Goal: Transaction & Acquisition: Obtain resource

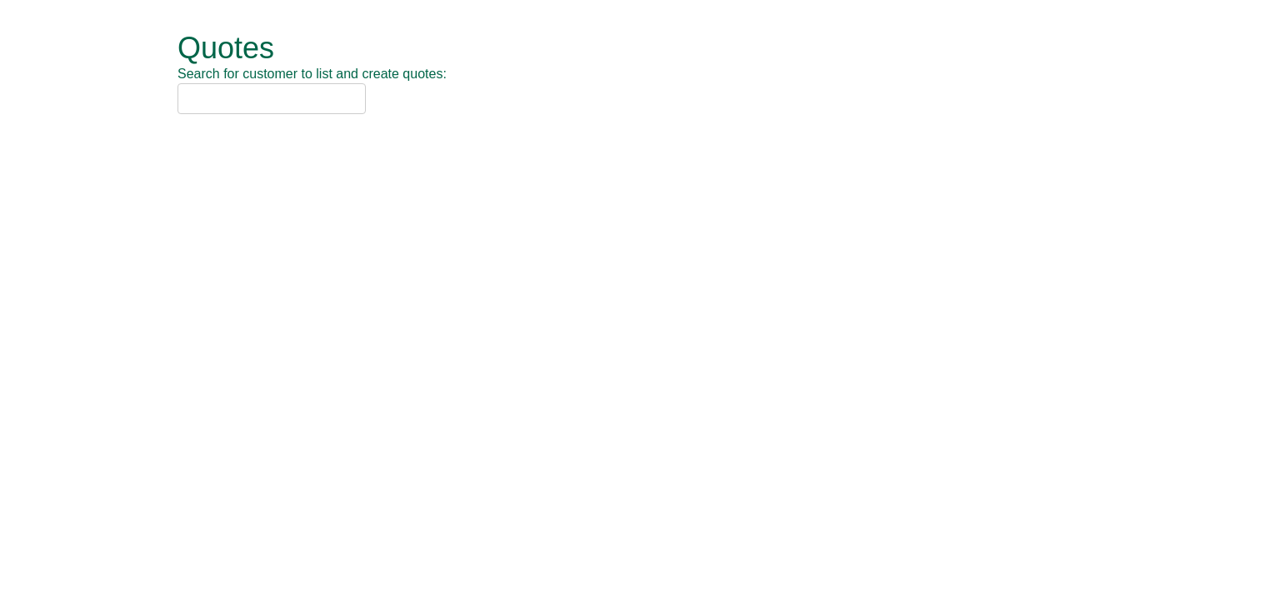
click at [230, 104] on input "text" at bounding box center [271, 98] width 188 height 31
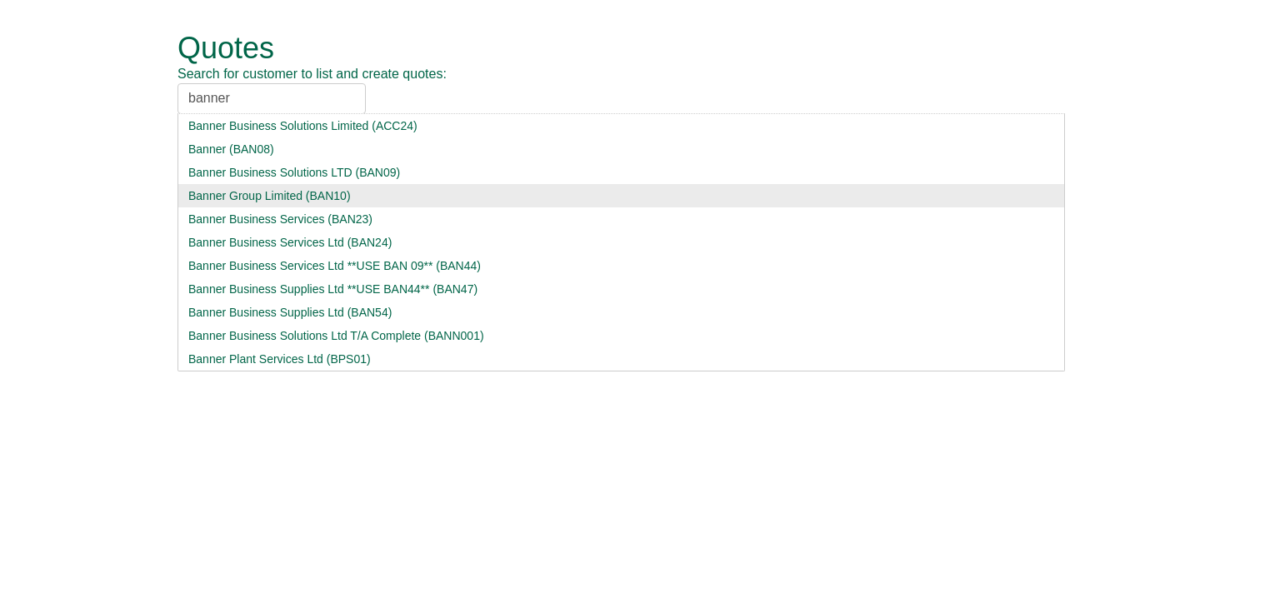
type input "banner"
click at [262, 196] on div "Banner Group Limited (BAN10)" at bounding box center [621, 195] width 866 height 17
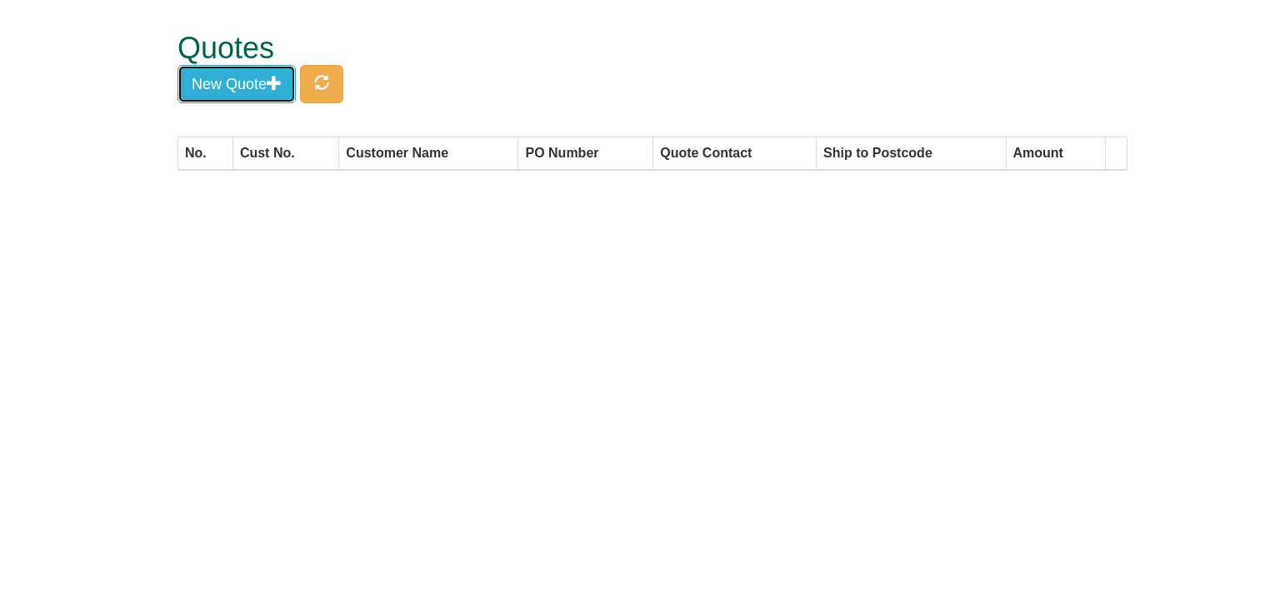
click at [224, 82] on button "New Quote" at bounding box center [236, 84] width 118 height 38
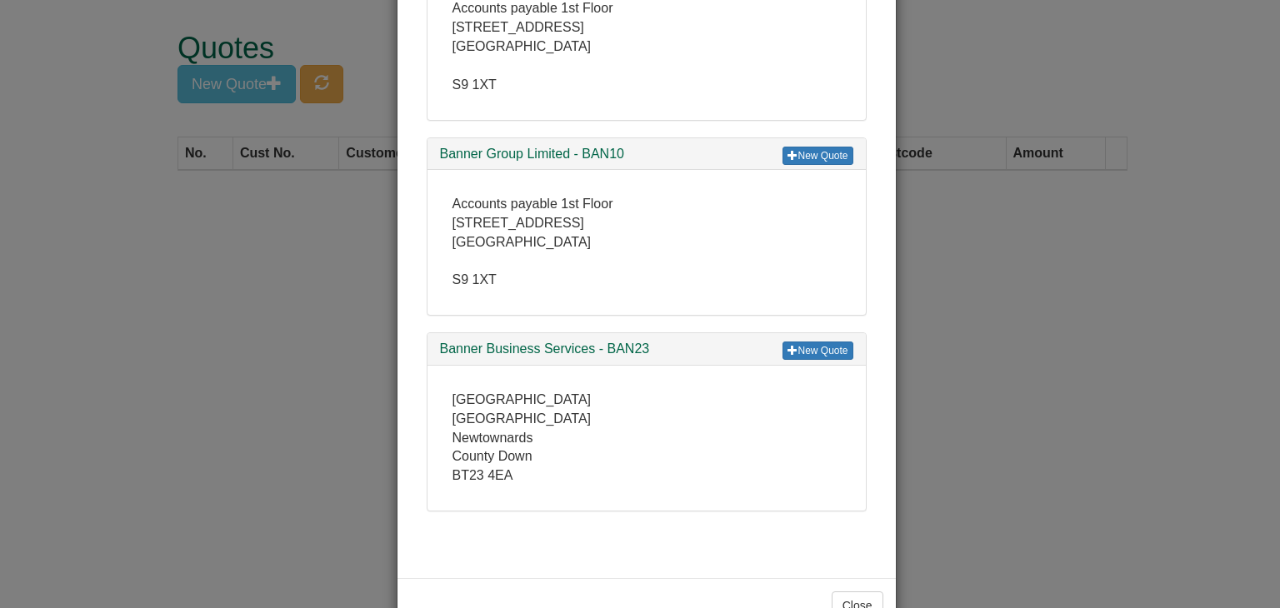
scroll to position [221, 0]
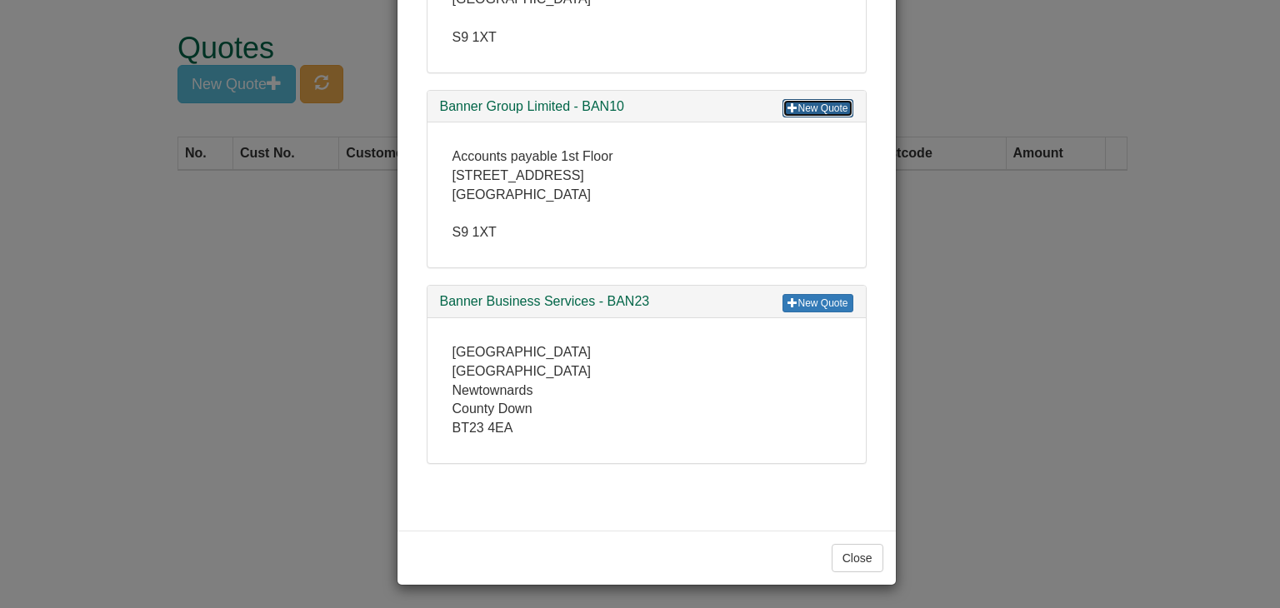
click at [813, 103] on link "New Quote" at bounding box center [817, 108] width 70 height 18
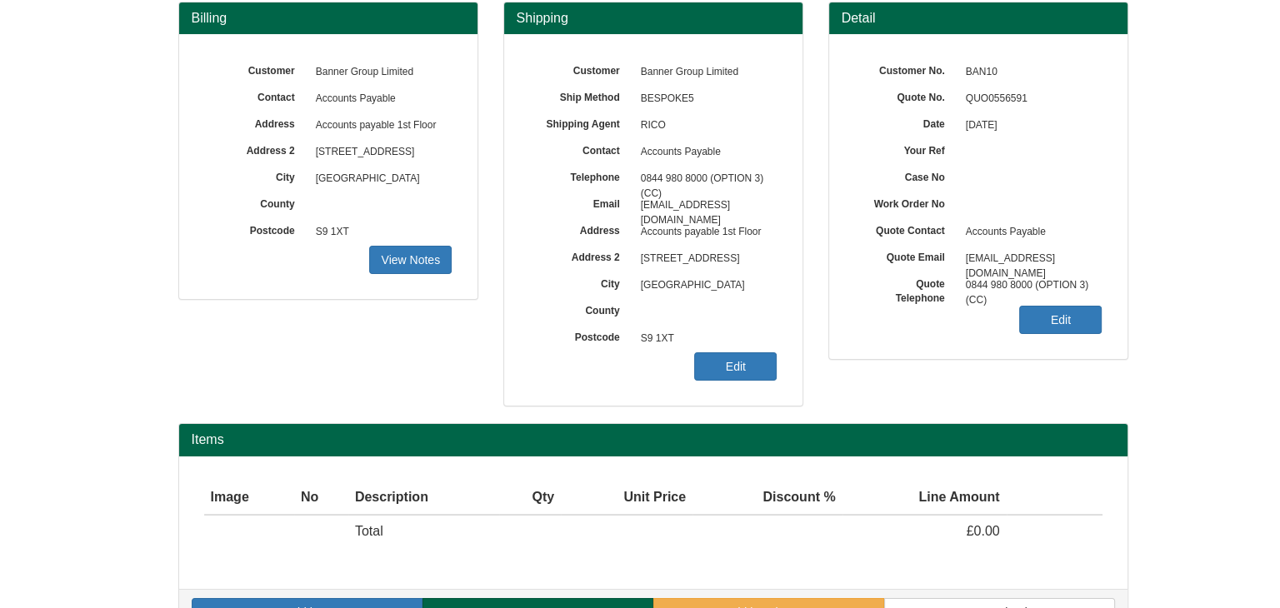
scroll to position [139, 0]
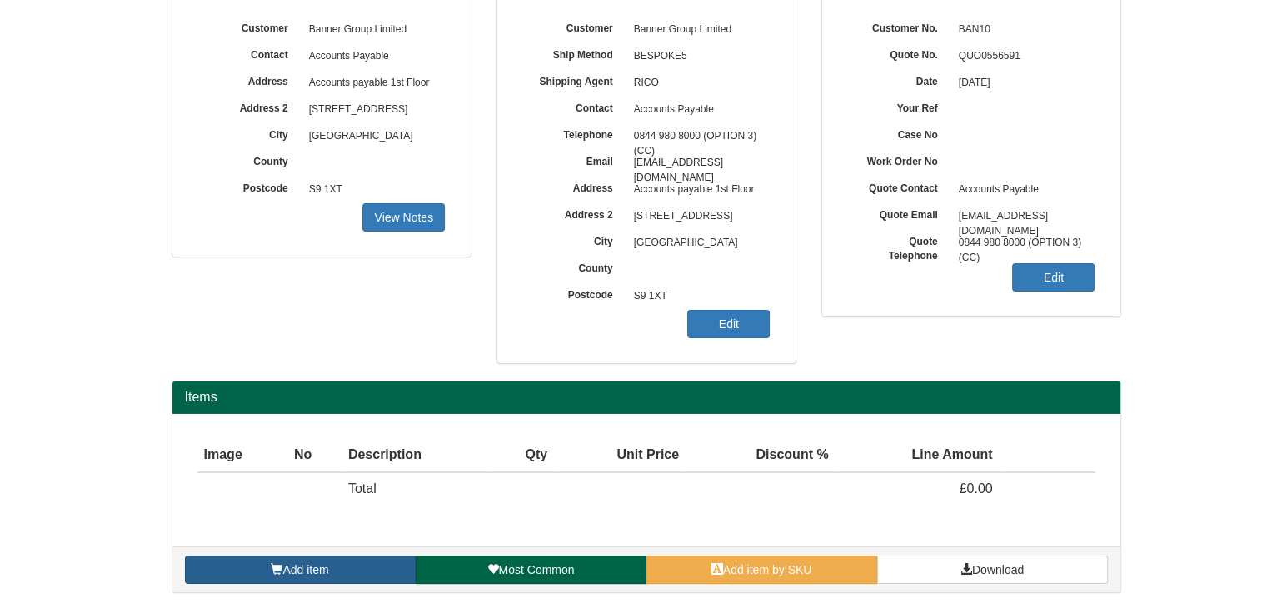
click at [331, 562] on link "Add item" at bounding box center [300, 570] width 231 height 28
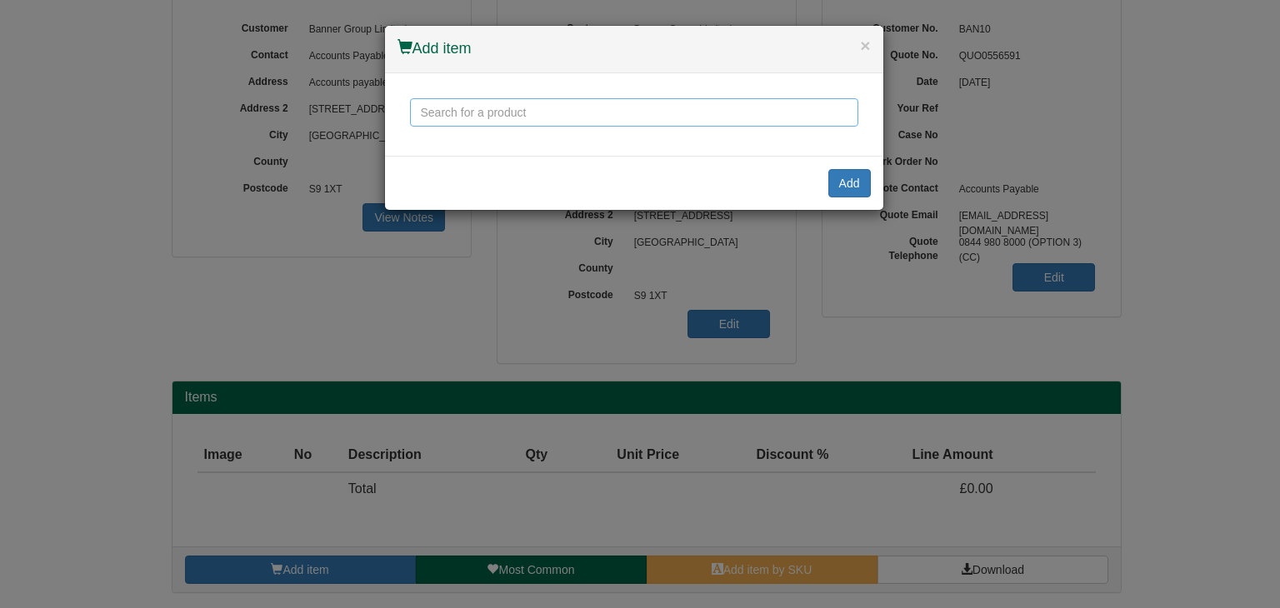
click at [493, 107] on input "text" at bounding box center [634, 112] width 448 height 28
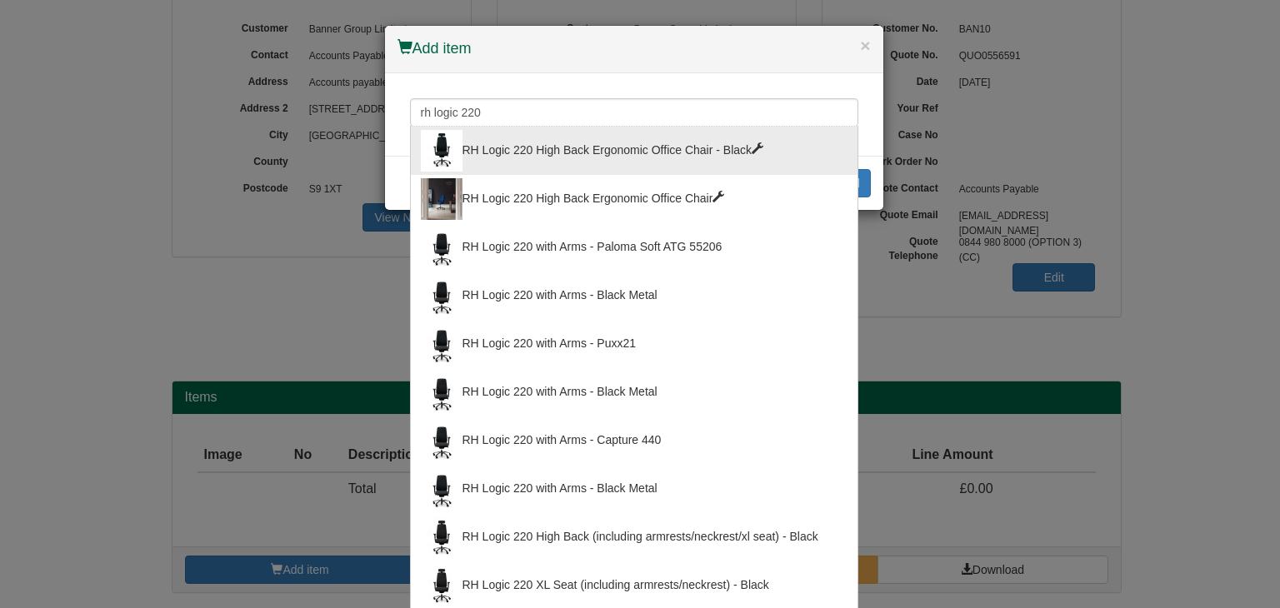
click at [499, 151] on div "RH Logic 220 High Back Ergonomic Office Chair - Black" at bounding box center [634, 151] width 427 height 42
type input "RH Logic 220 High Back Ergonomic Office Chair - Black"
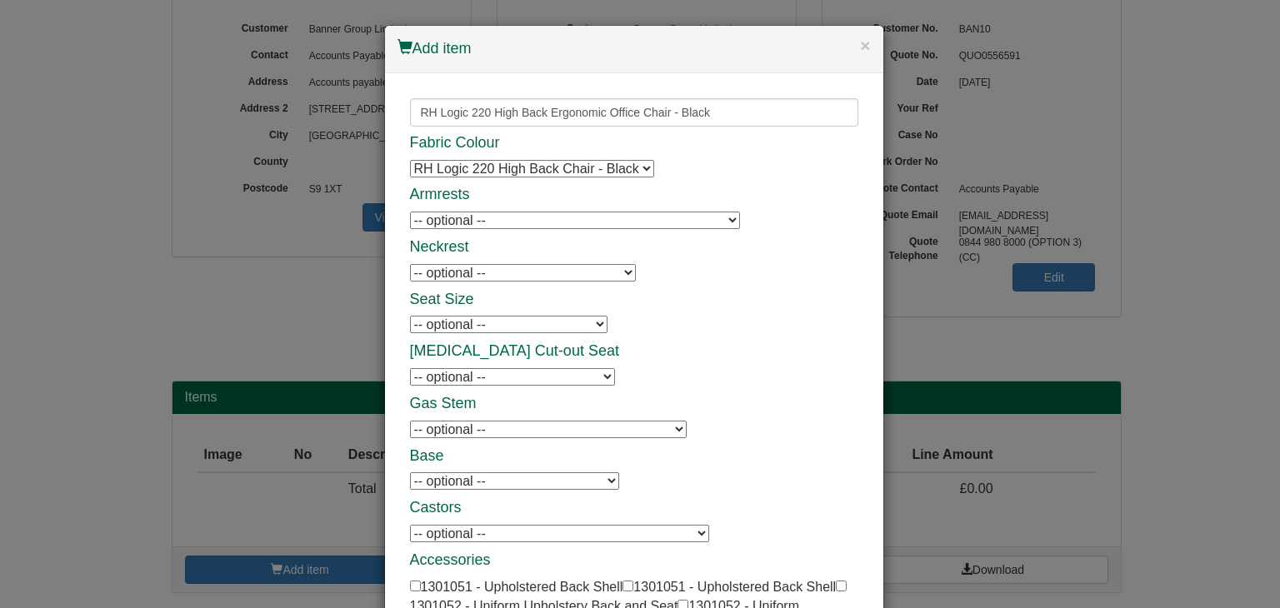
click at [477, 213] on select "-- optional -- 8L Armrests - Black - Black Frame 8L Armrests - Black - Black Fr…" at bounding box center [575, 220] width 330 height 17
select select "1301054"
click at [410, 212] on select "-- optional -- 8L Armrests - Black - Black Frame 8L Armrests - Black - Black Fr…" at bounding box center [575, 220] width 330 height 17
click at [470, 270] on select "-- optional -- RH Logic 200/220 Neckrest - Black RH Logic 200/220 Neckrest - Bl…" at bounding box center [523, 272] width 226 height 17
select select "1301046"
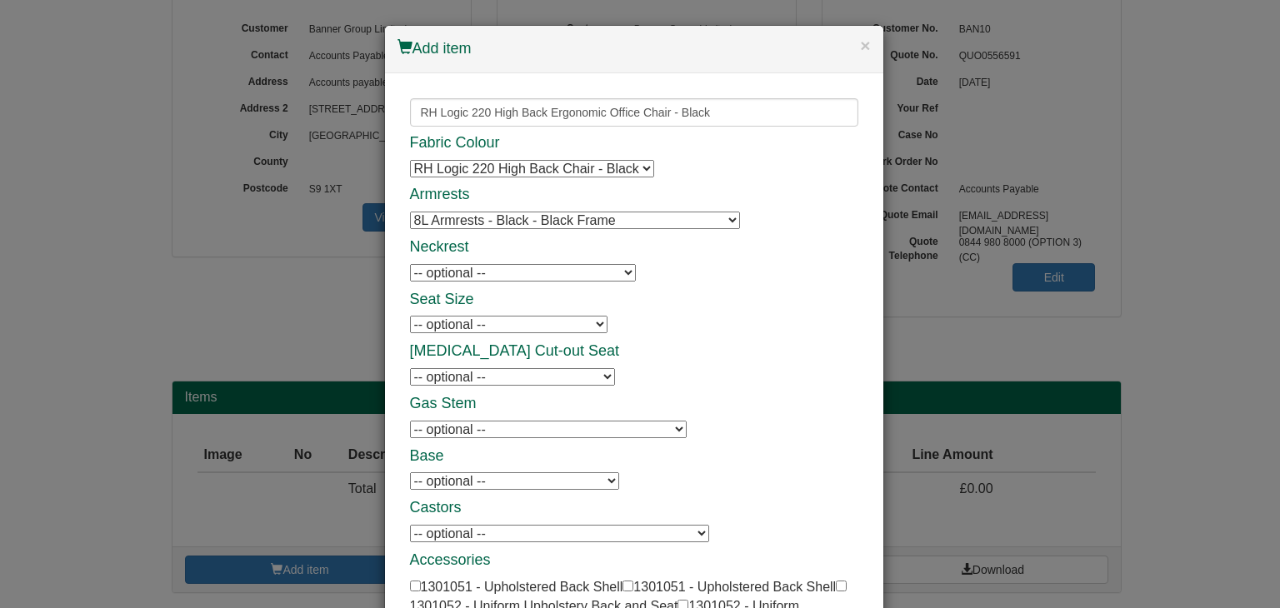
click at [410, 264] on select "-- optional -- RH Logic 200/220 Neckrest - Black RH Logic 200/220 Neckrest - Bl…" at bounding box center [523, 272] width 226 height 17
click at [819, 318] on div "Fabric Colour RH Logic 220 High Back Chair - Black RH Logic 220 High Back Chair…" at bounding box center [634, 458] width 448 height 647
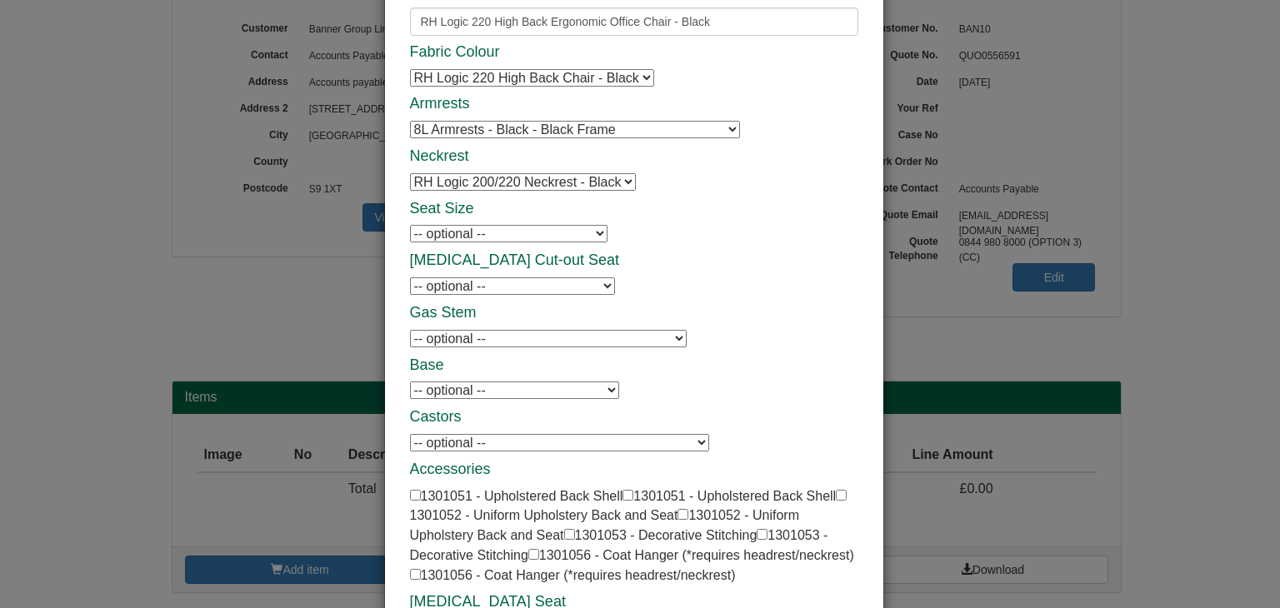
scroll to position [273, 0]
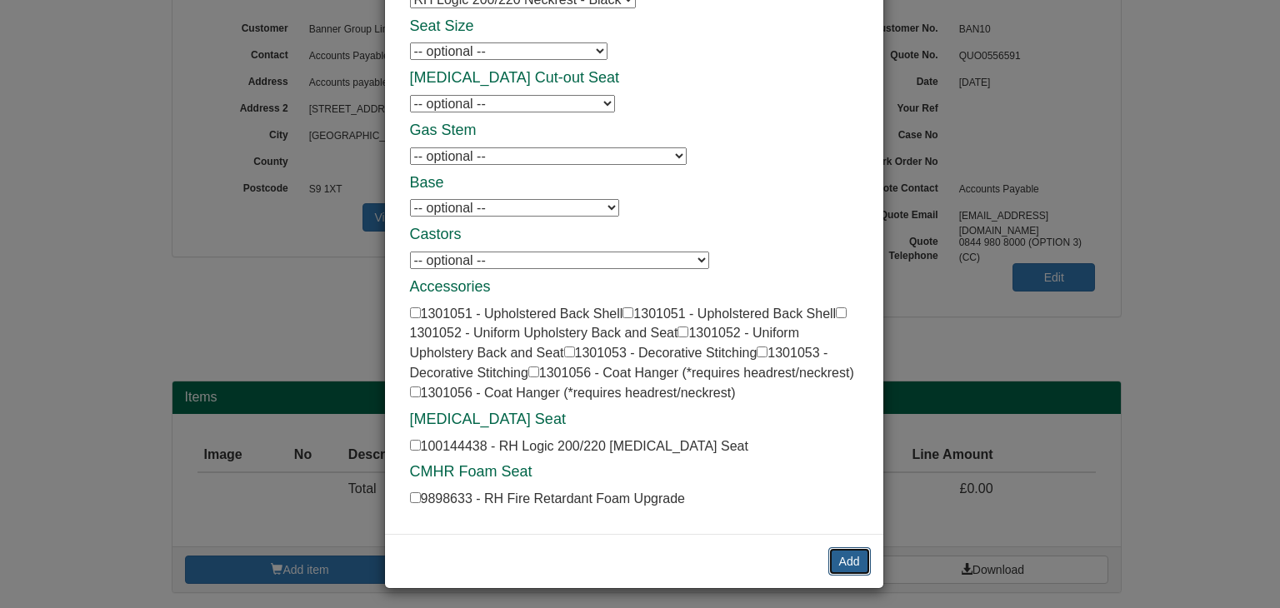
click at [843, 561] on button "Add" at bounding box center [849, 561] width 42 height 28
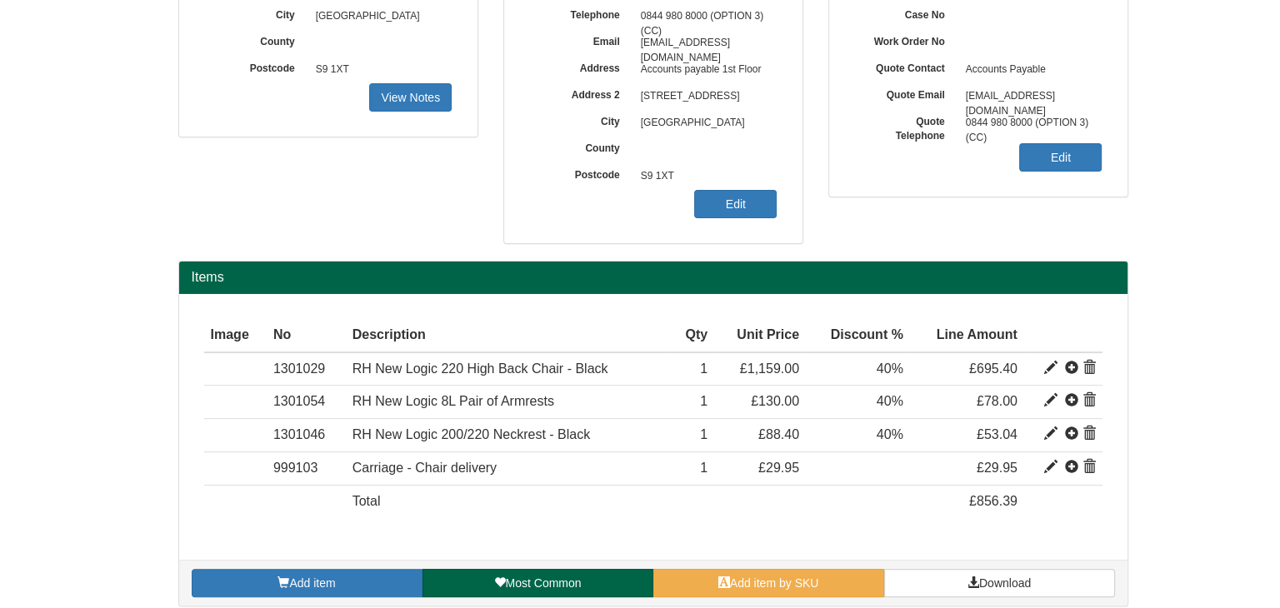
scroll to position [271, 0]
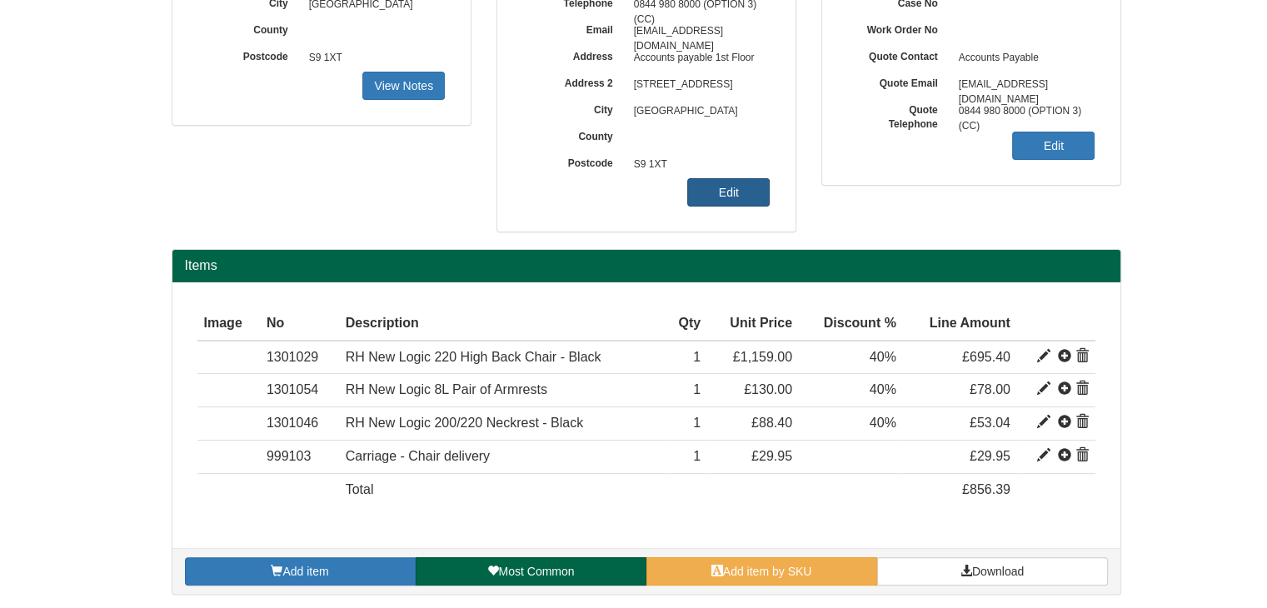
click at [727, 197] on link "Edit" at bounding box center [728, 192] width 82 height 28
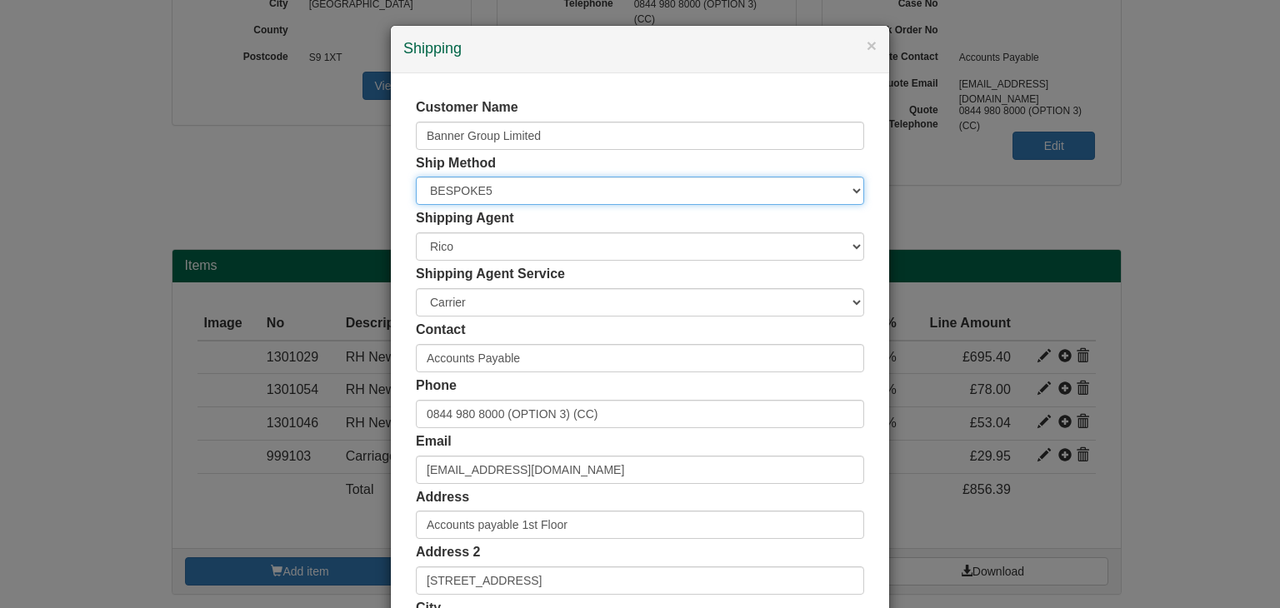
click at [492, 178] on select "Free of Charge £5 Flat Rate £7.50 Flat Rate £10 Flat Rate BESPOKE2 BESPOKE3 BES…" at bounding box center [640, 191] width 448 height 28
select select "STANDARD"
click at [416, 177] on select "Free of Charge £5 Flat Rate £7.50 Flat Rate £10 Flat Rate BESPOKE2 BESPOKE3 BES…" at bounding box center [640, 191] width 448 height 28
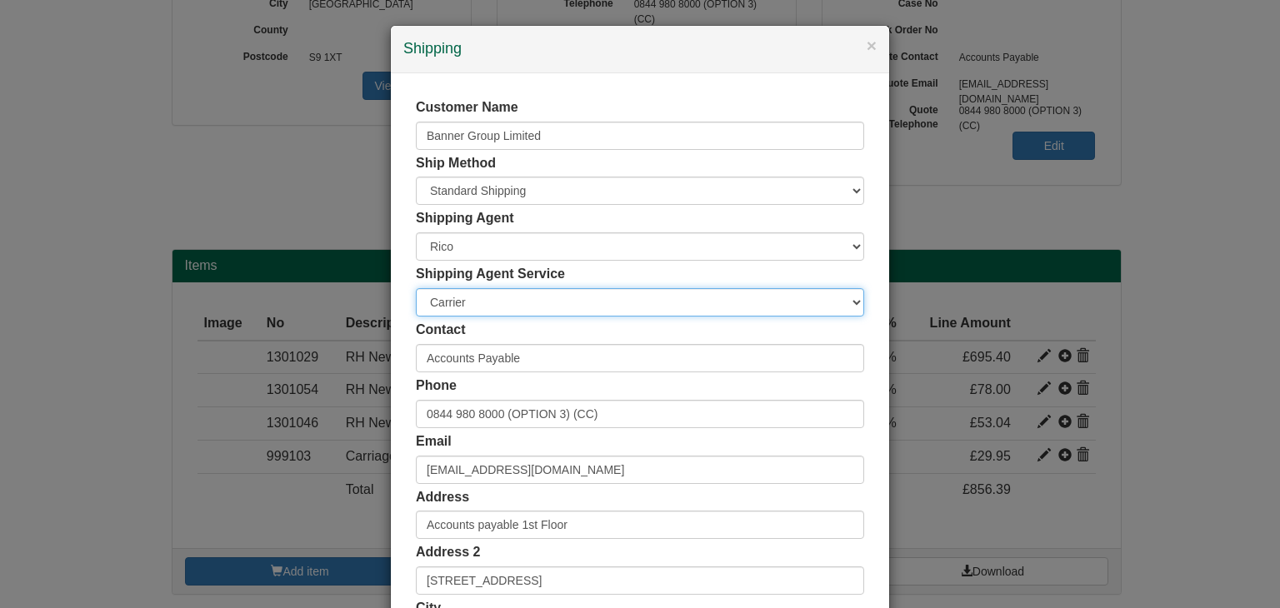
click at [457, 310] on select "Carrier White Glove" at bounding box center [640, 302] width 448 height 28
select select "TS-DELASS"
click at [416, 288] on select "Carrier White Glove" at bounding box center [640, 302] width 448 height 28
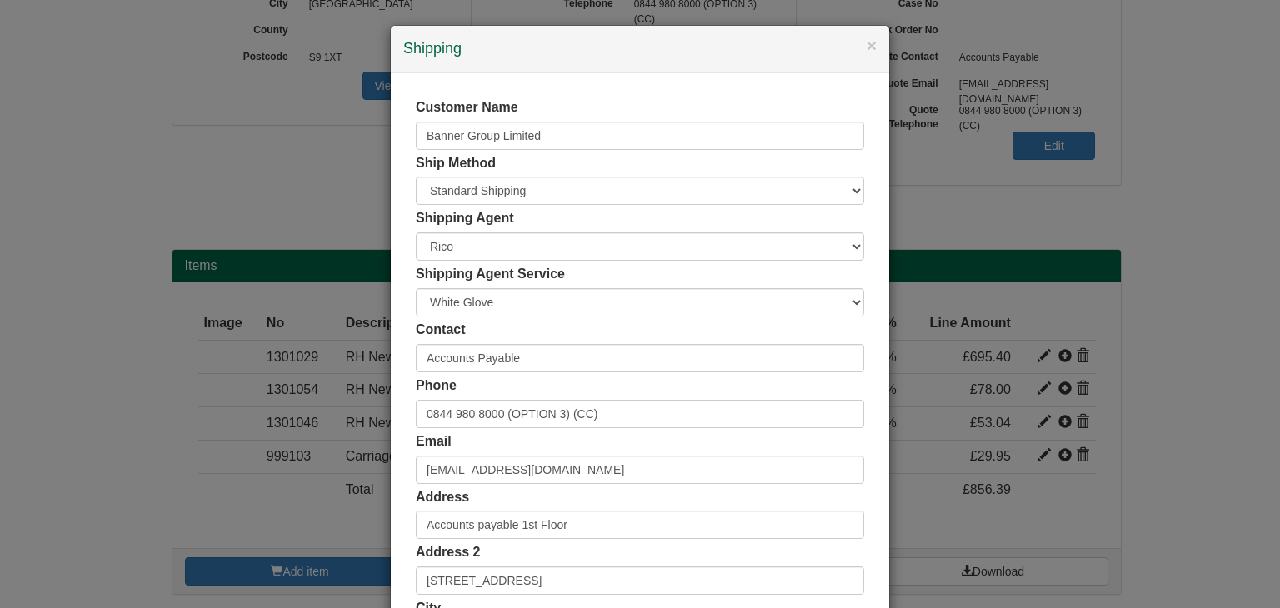
click at [582, 337] on div "Contact Accounts Payable" at bounding box center [640, 347] width 448 height 52
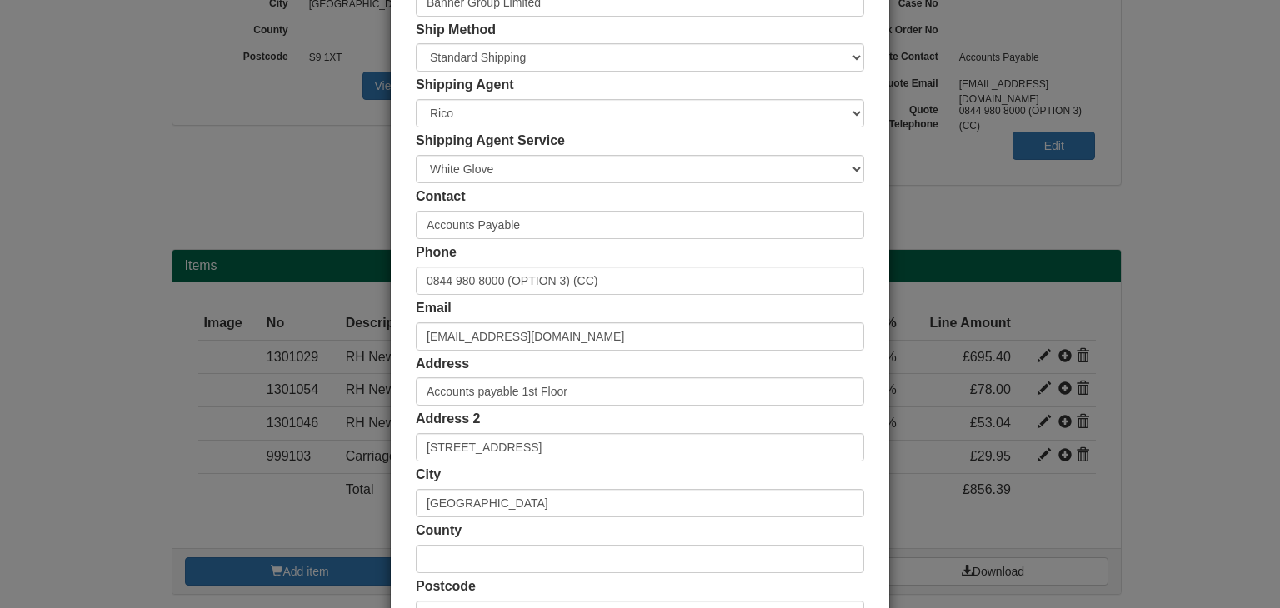
scroll to position [313, 0]
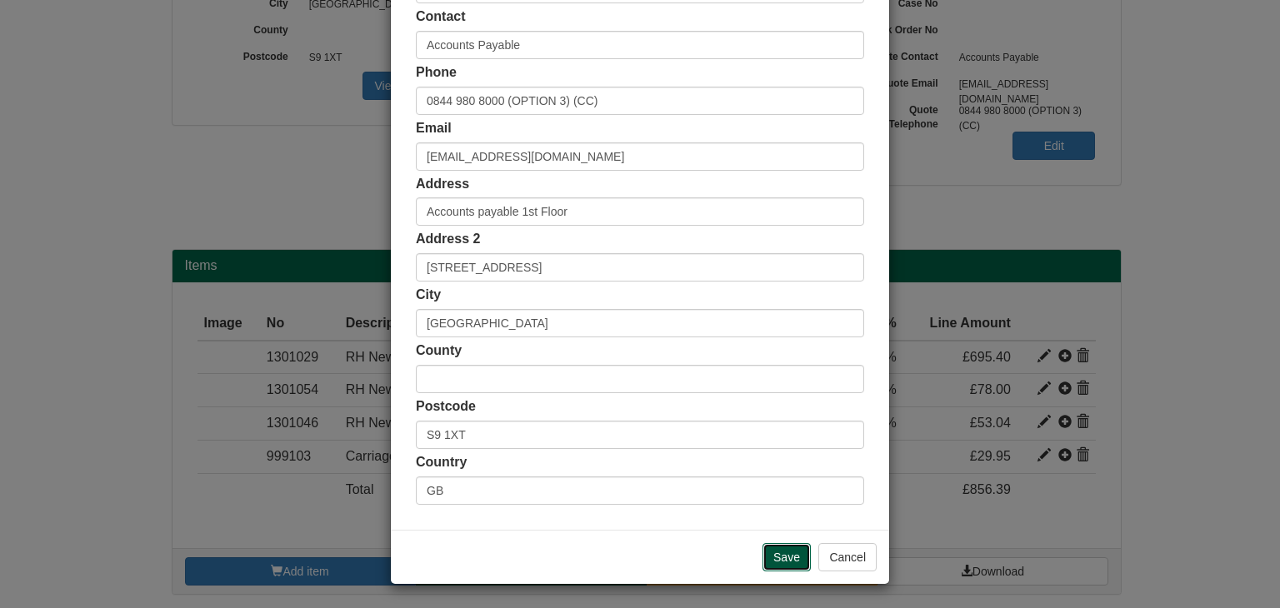
click at [784, 547] on input "Save" at bounding box center [786, 557] width 48 height 28
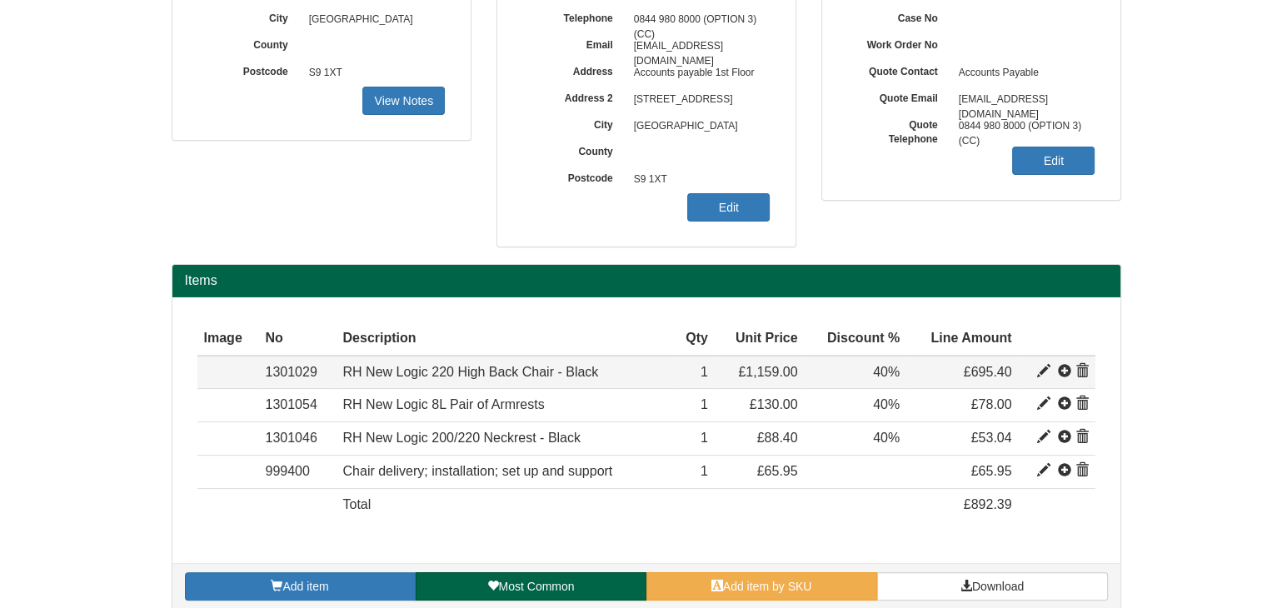
scroll to position [271, 0]
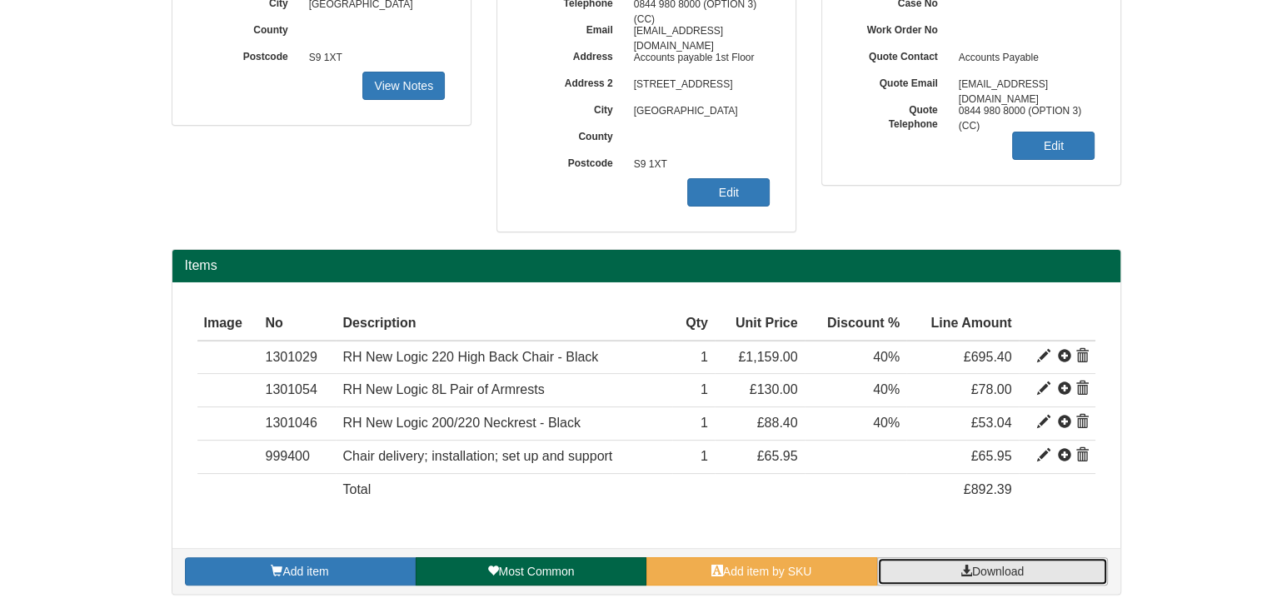
click at [997, 569] on span "Download" at bounding box center [998, 571] width 52 height 13
